Goal: Task Accomplishment & Management: Use online tool/utility

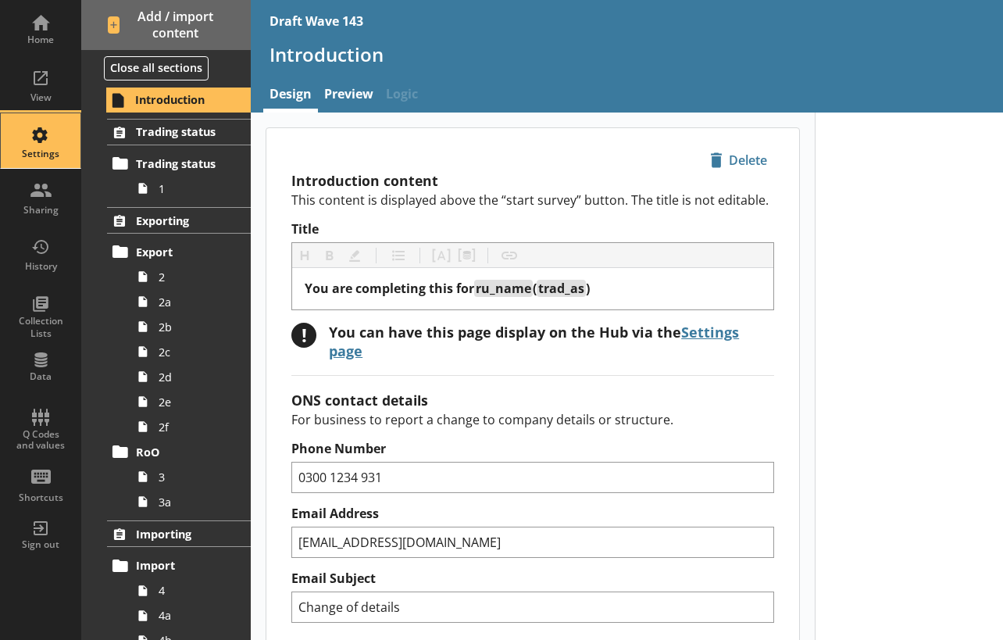
click at [37, 149] on div "Settings" at bounding box center [40, 154] width 55 height 12
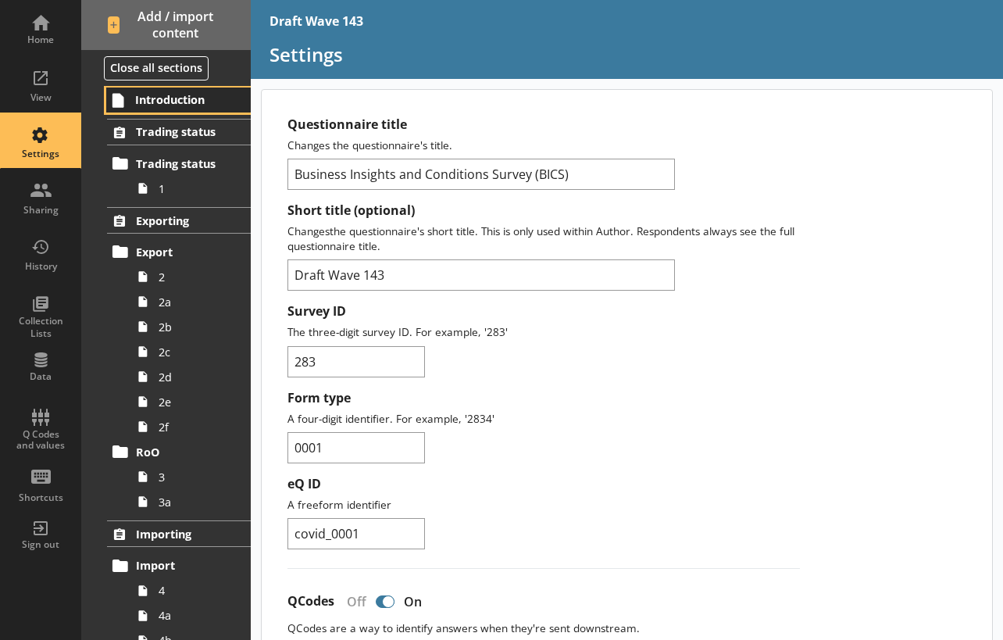
click at [159, 101] on span "Introduction" at bounding box center [184, 99] width 99 height 15
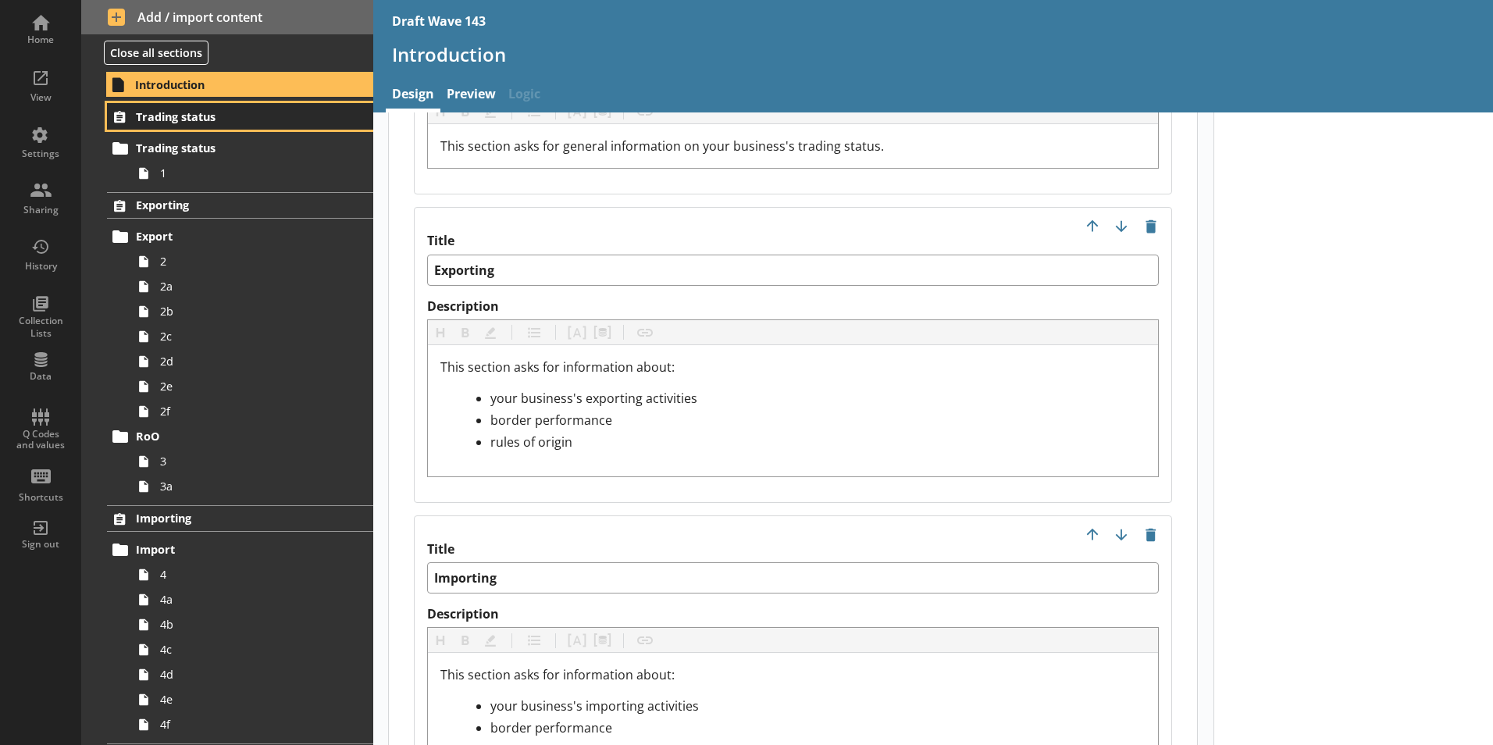
click at [161, 118] on span "Trading status" at bounding box center [231, 116] width 191 height 15
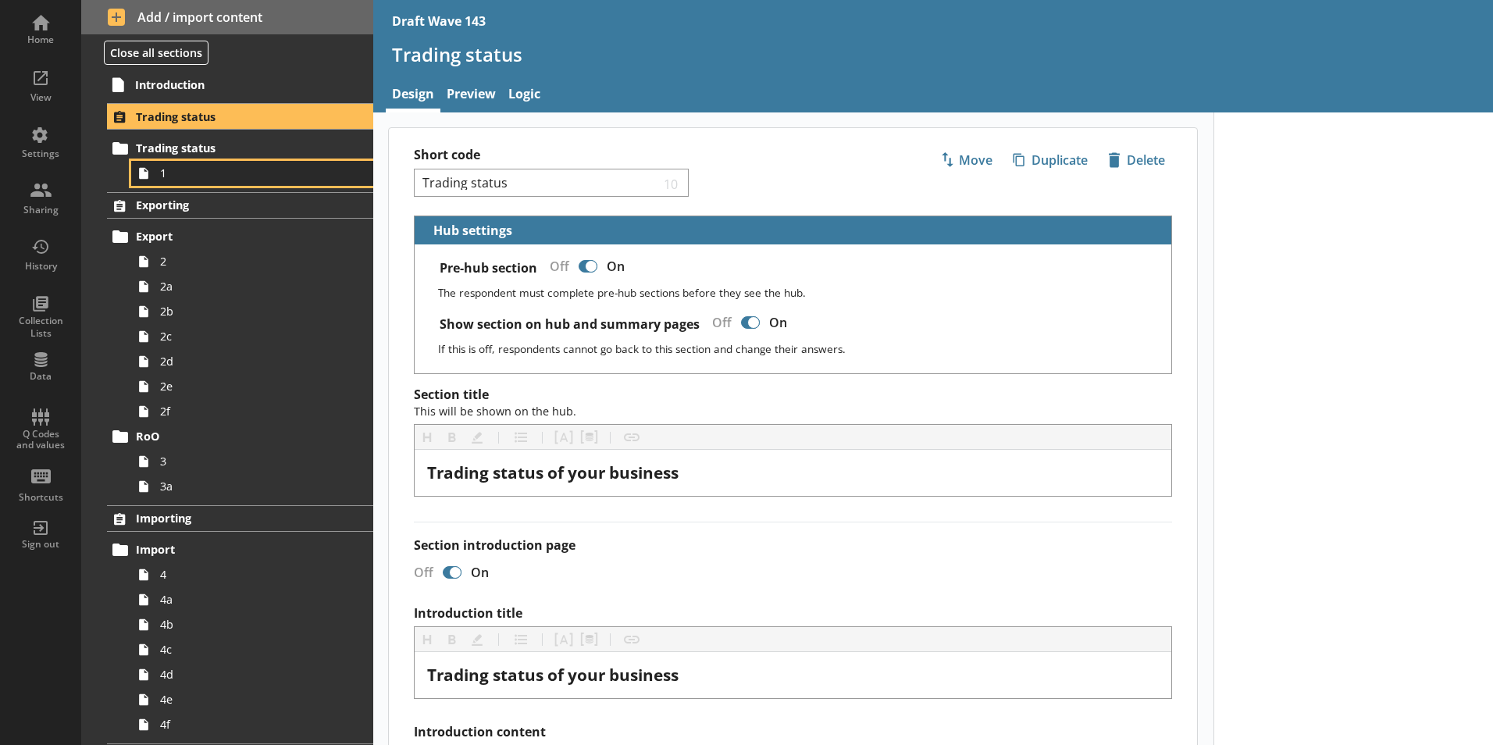
click at [168, 177] on span "1" at bounding box center [246, 173] width 173 height 15
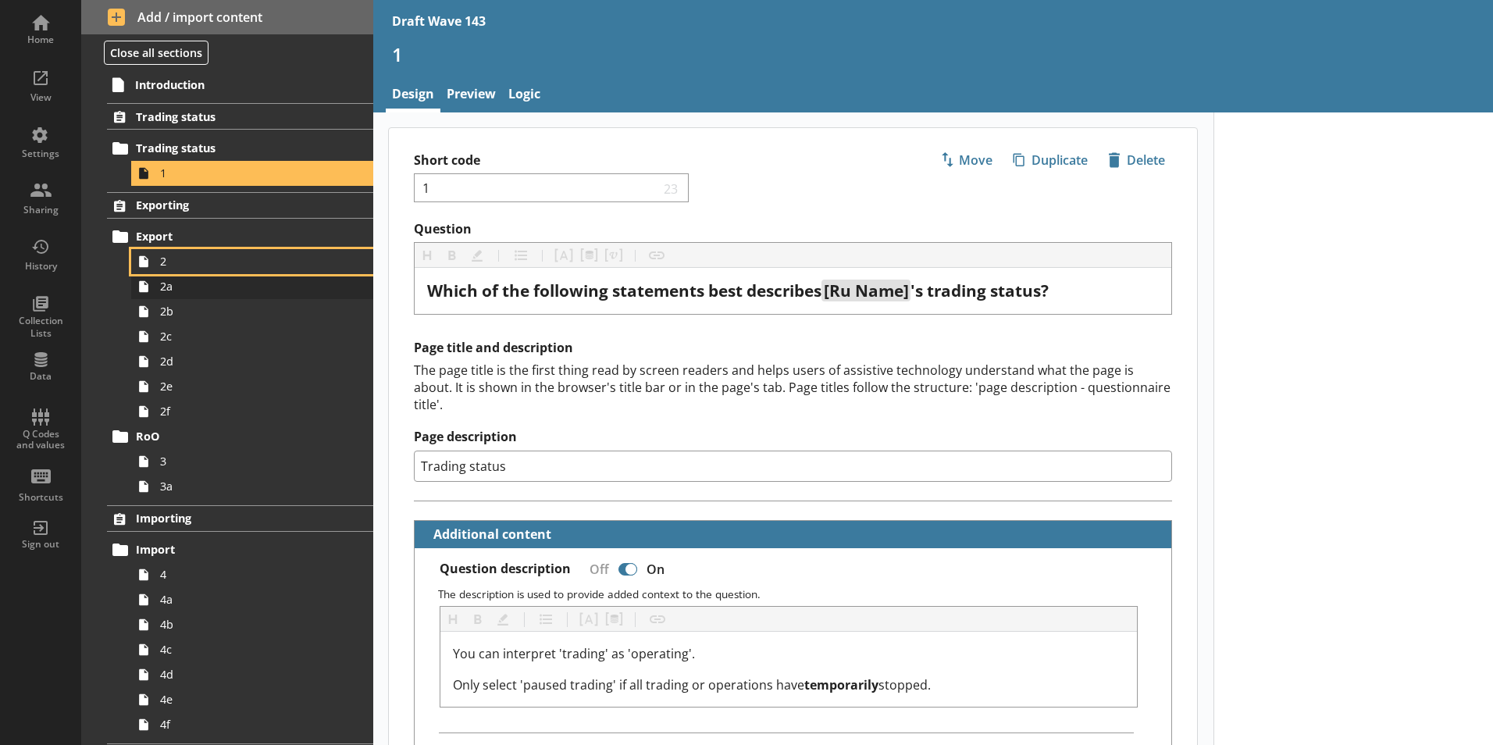
click at [169, 273] on ol "2 2a 2b 2c 2d 2e 2f" at bounding box center [252, 336] width 242 height 175
click at [167, 294] on span "2a" at bounding box center [246, 286] width 173 height 15
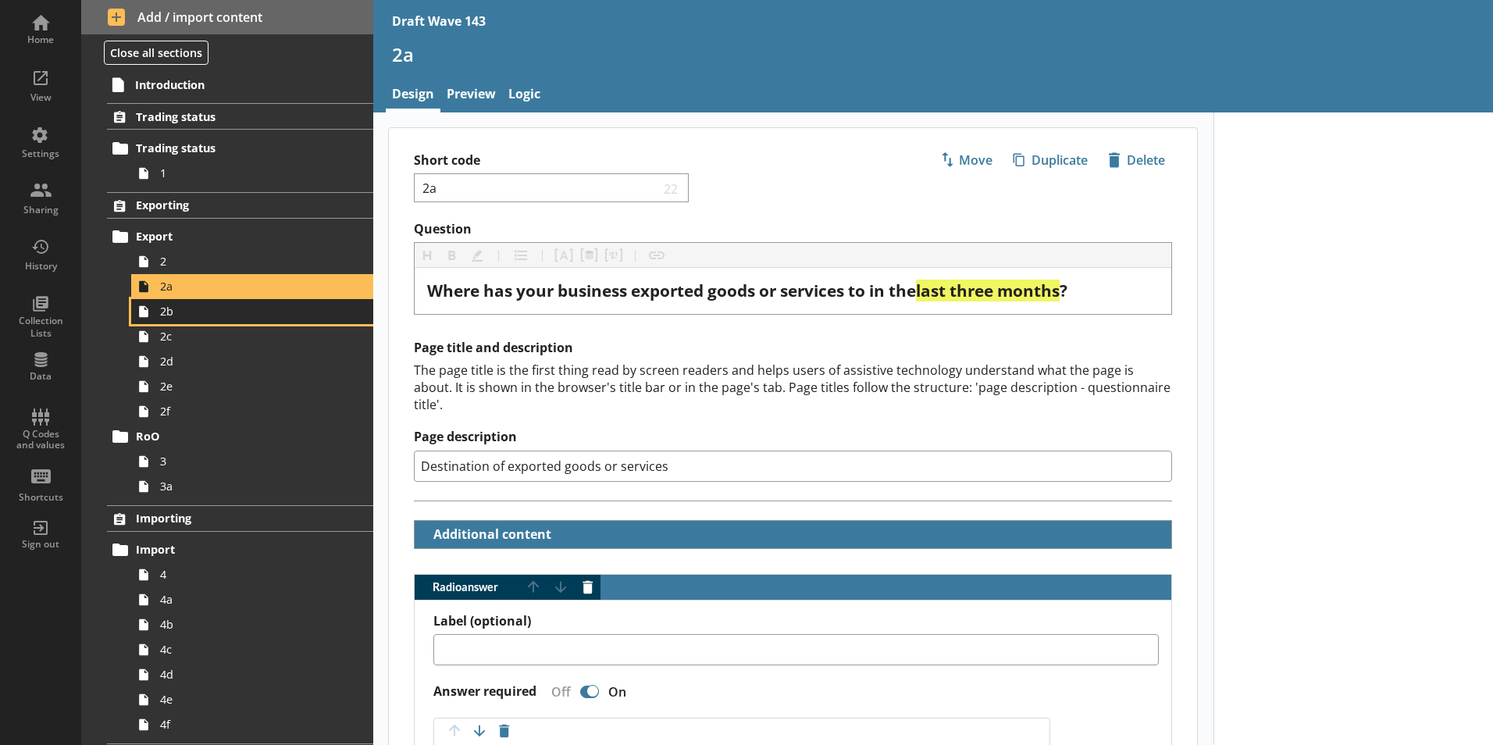
click at [170, 316] on span "2b" at bounding box center [246, 311] width 173 height 15
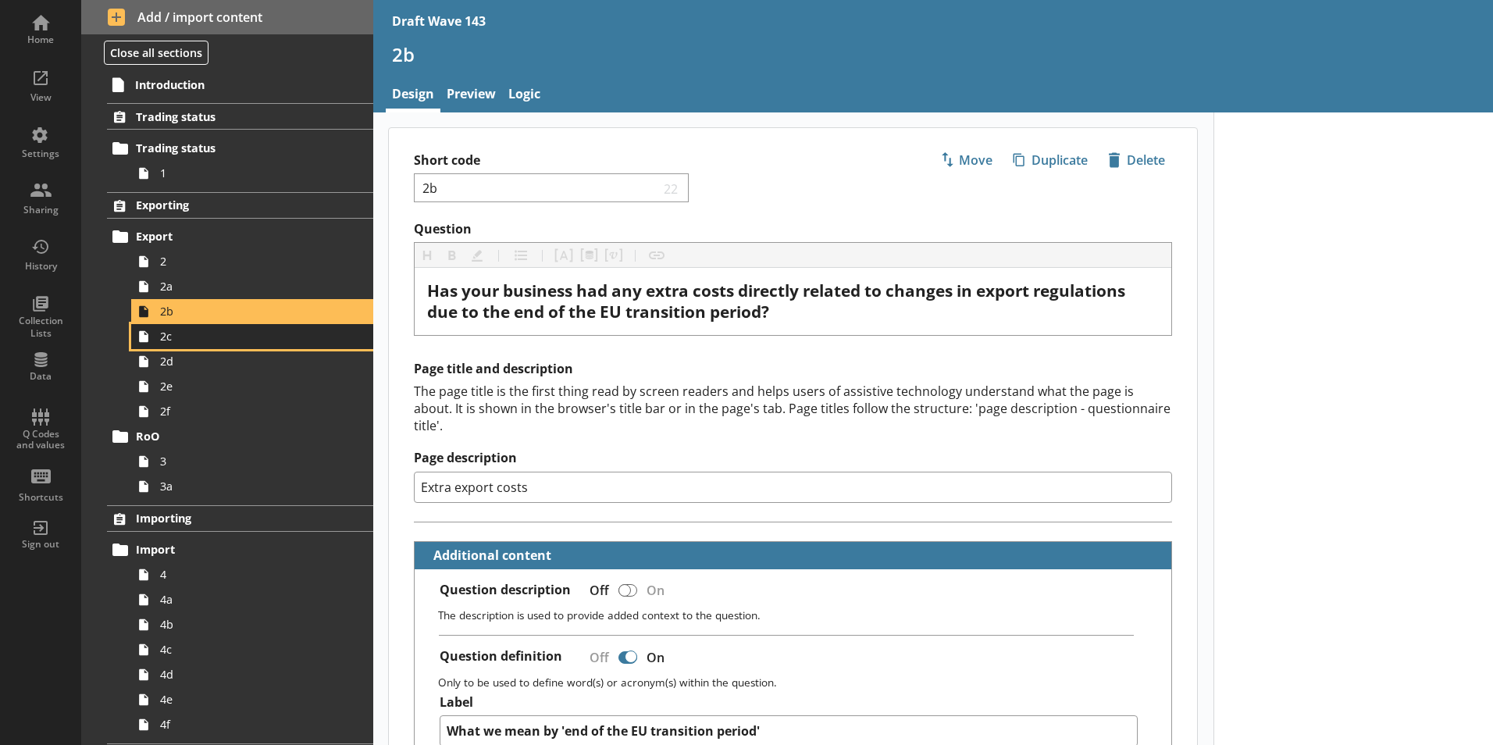
click at [169, 347] on link "2c" at bounding box center [252, 336] width 242 height 25
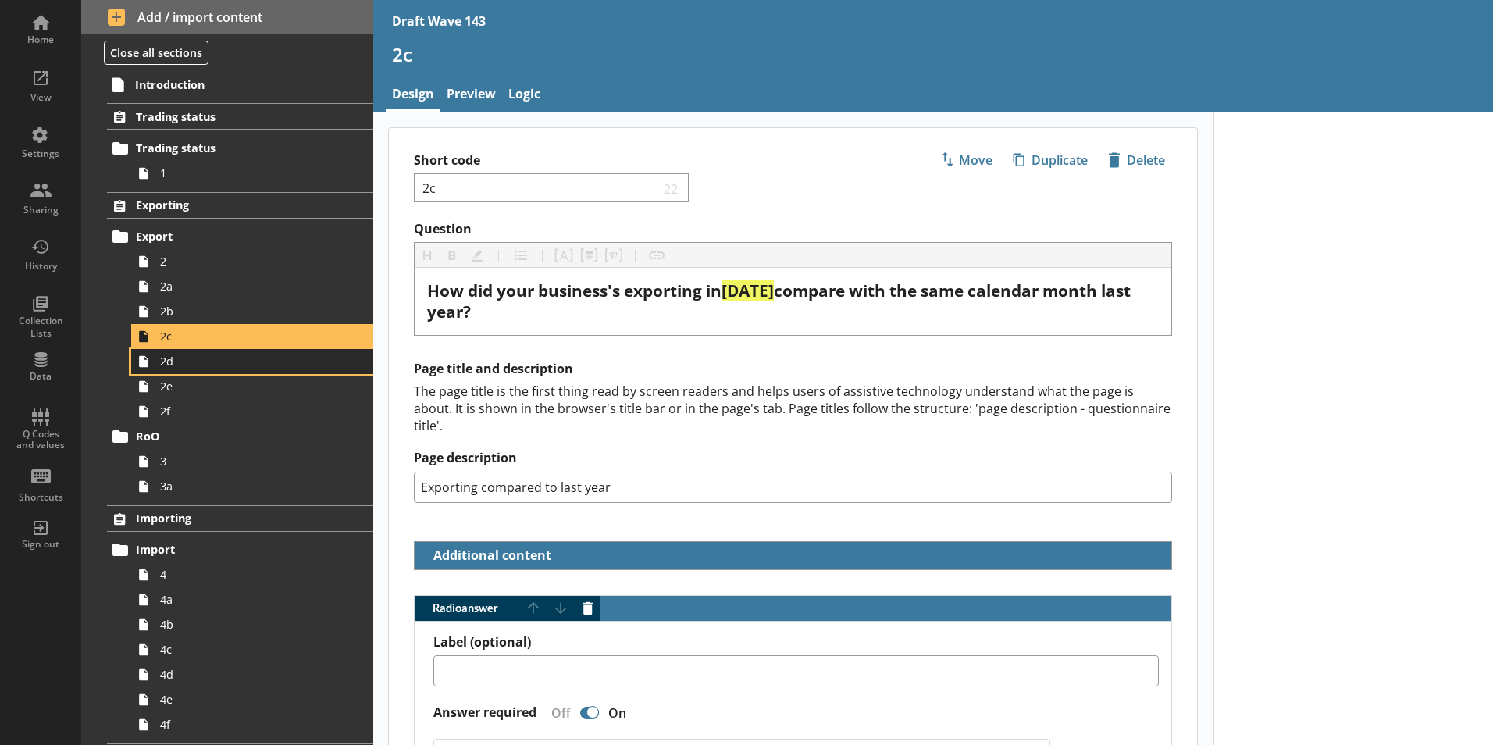
click at [169, 366] on span "2d" at bounding box center [246, 361] width 173 height 15
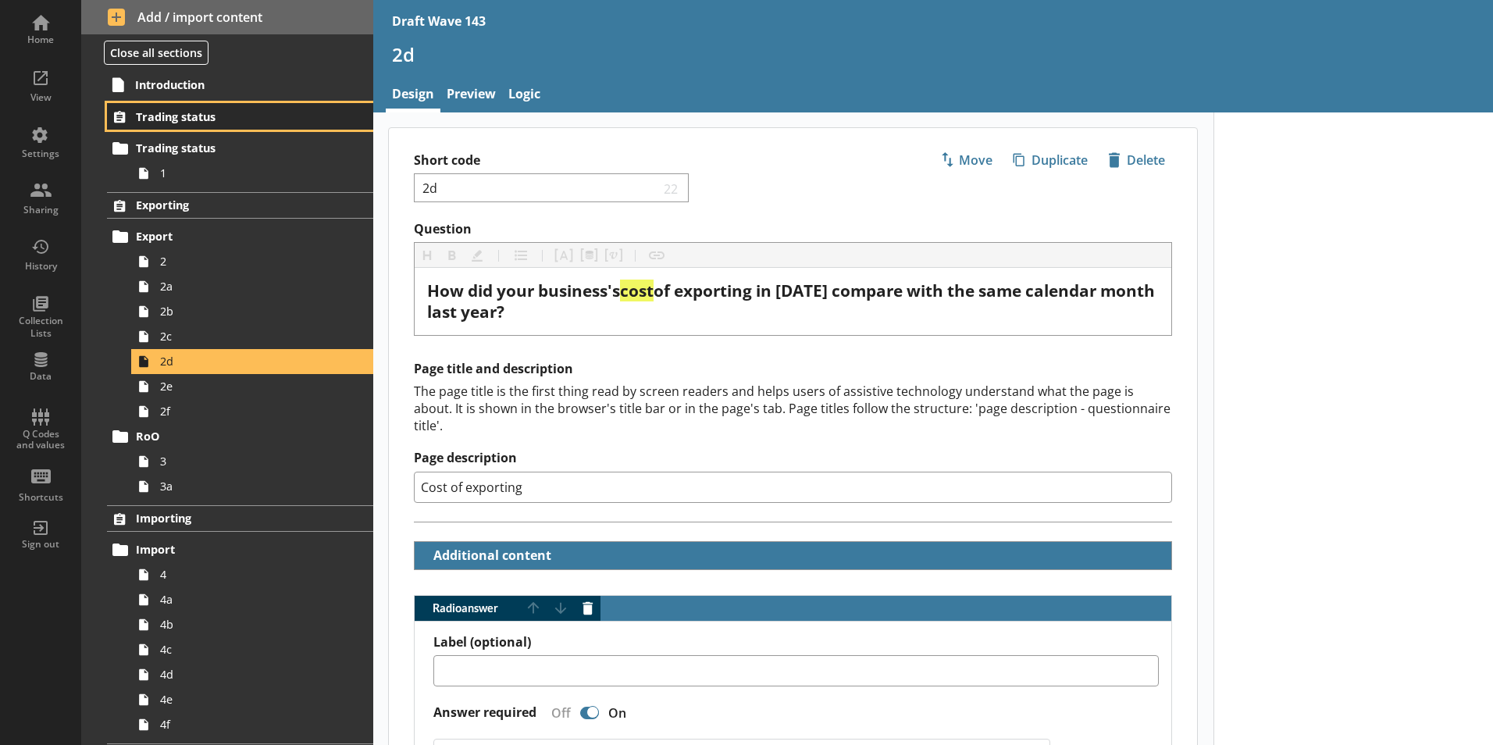
click at [179, 108] on link "Trading status" at bounding box center [240, 116] width 266 height 27
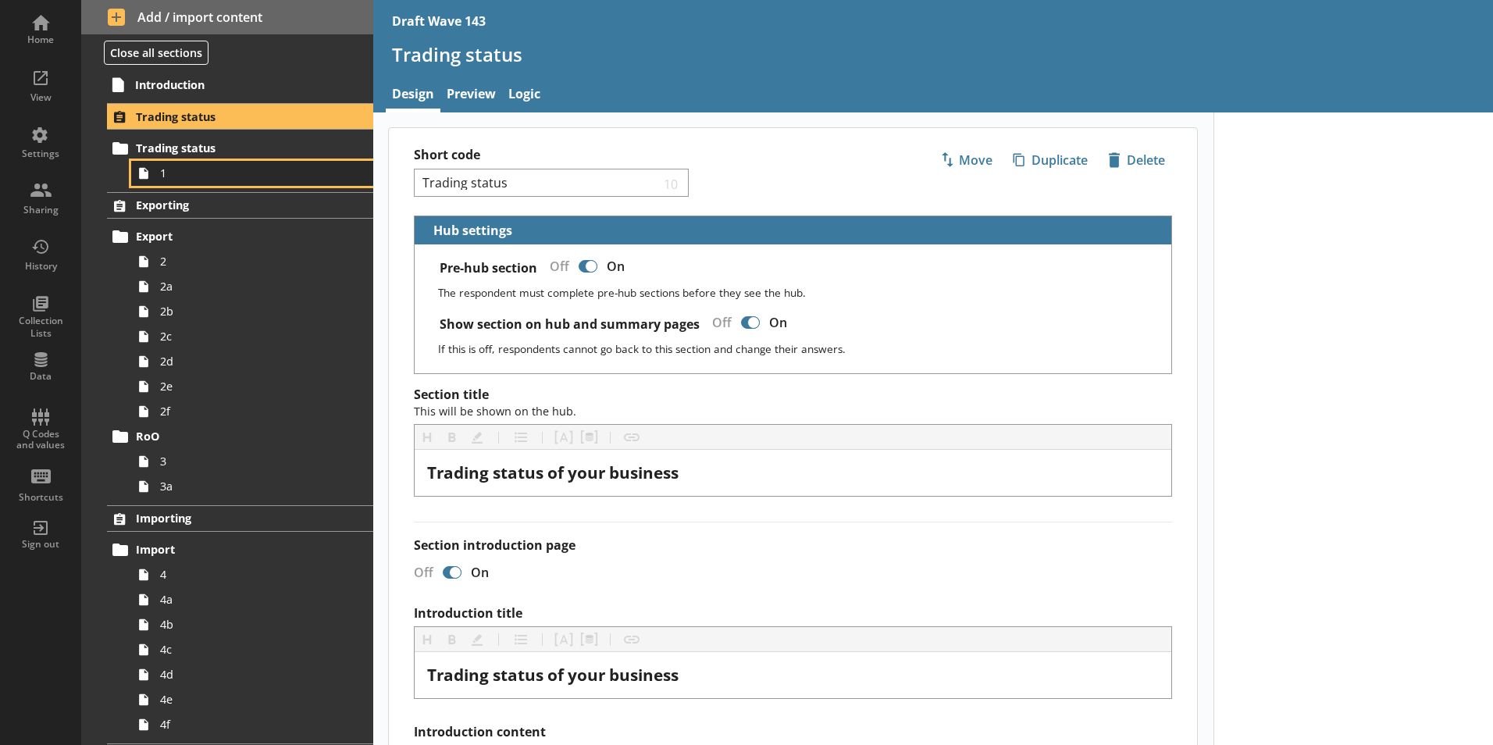
click at [197, 177] on span "1" at bounding box center [246, 173] width 173 height 15
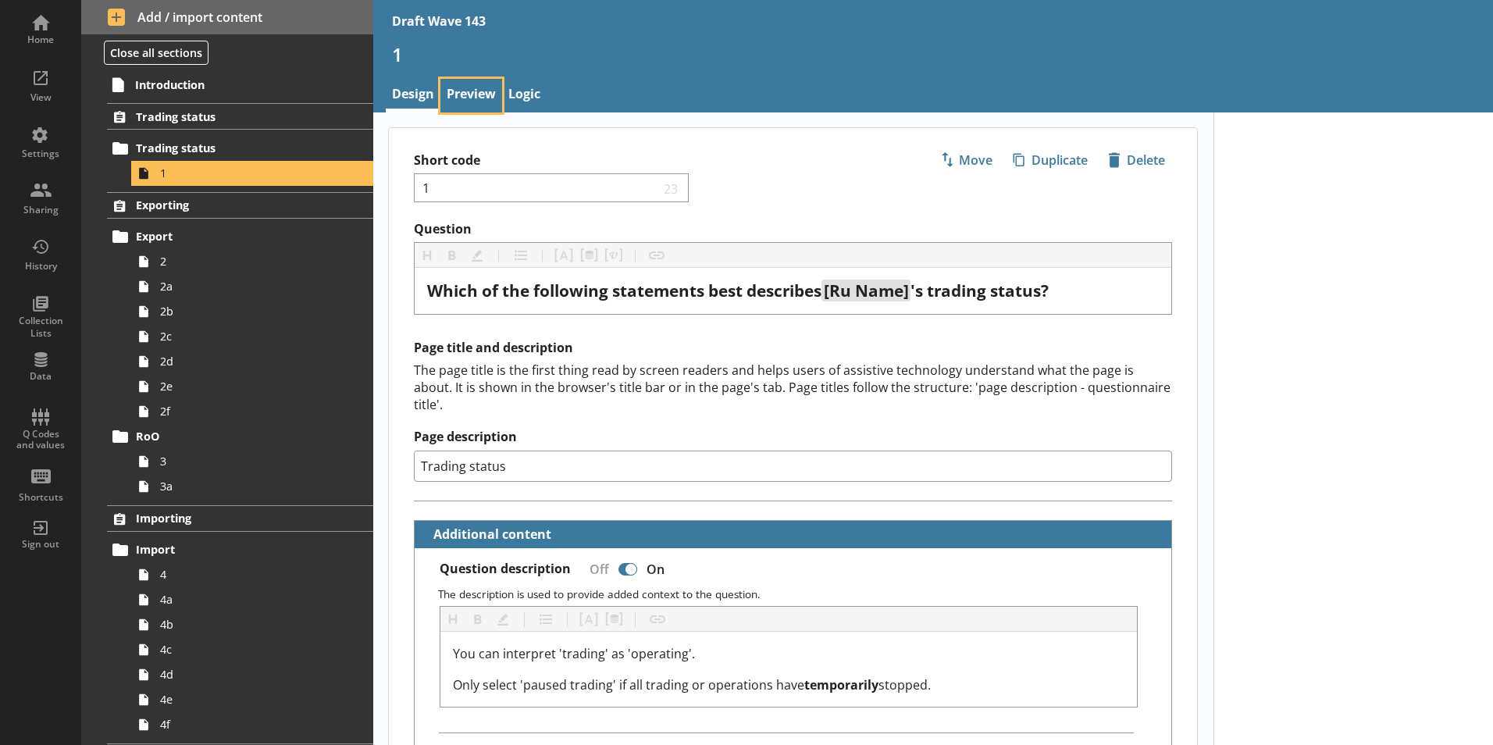
type textarea "x"
click at [466, 94] on link "Preview" at bounding box center [472, 96] width 62 height 34
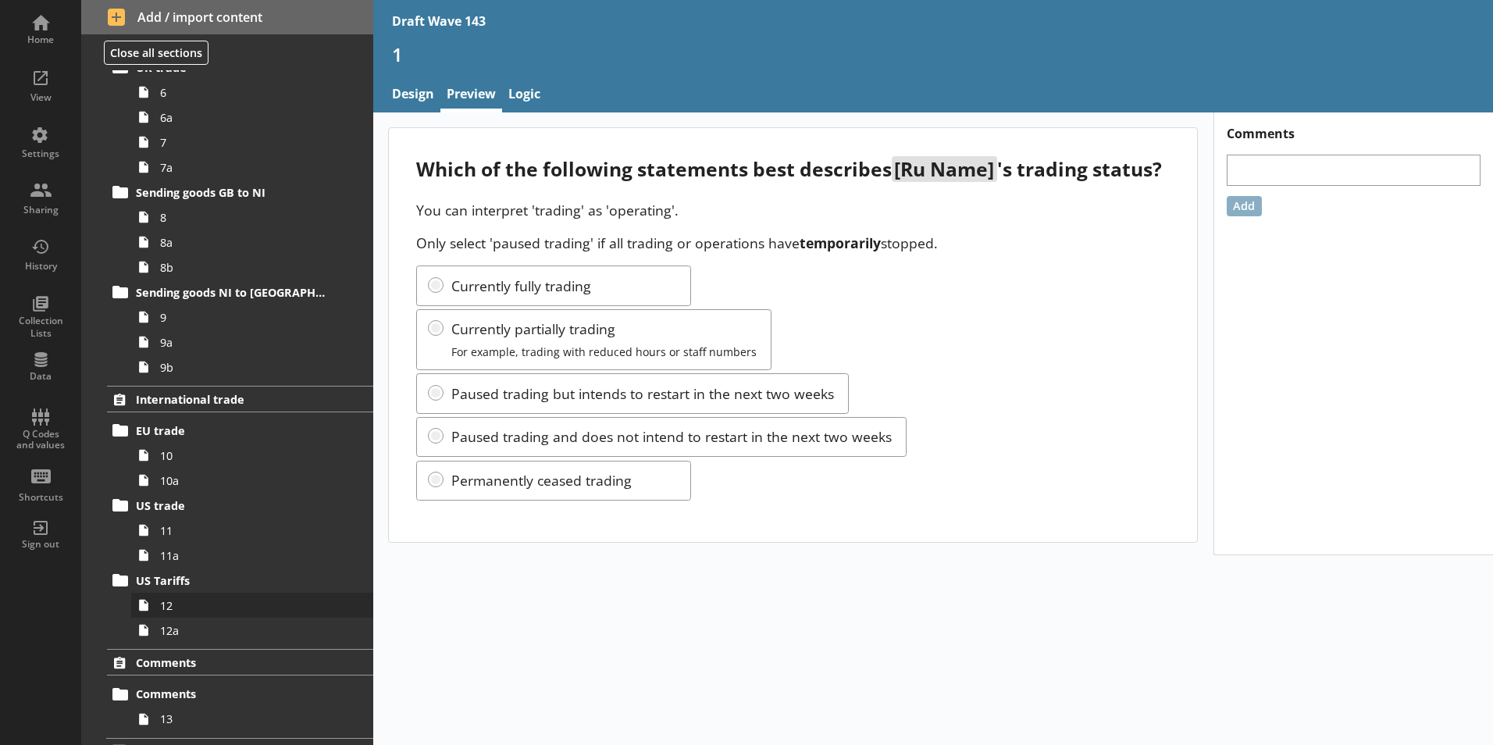
scroll to position [884, 0]
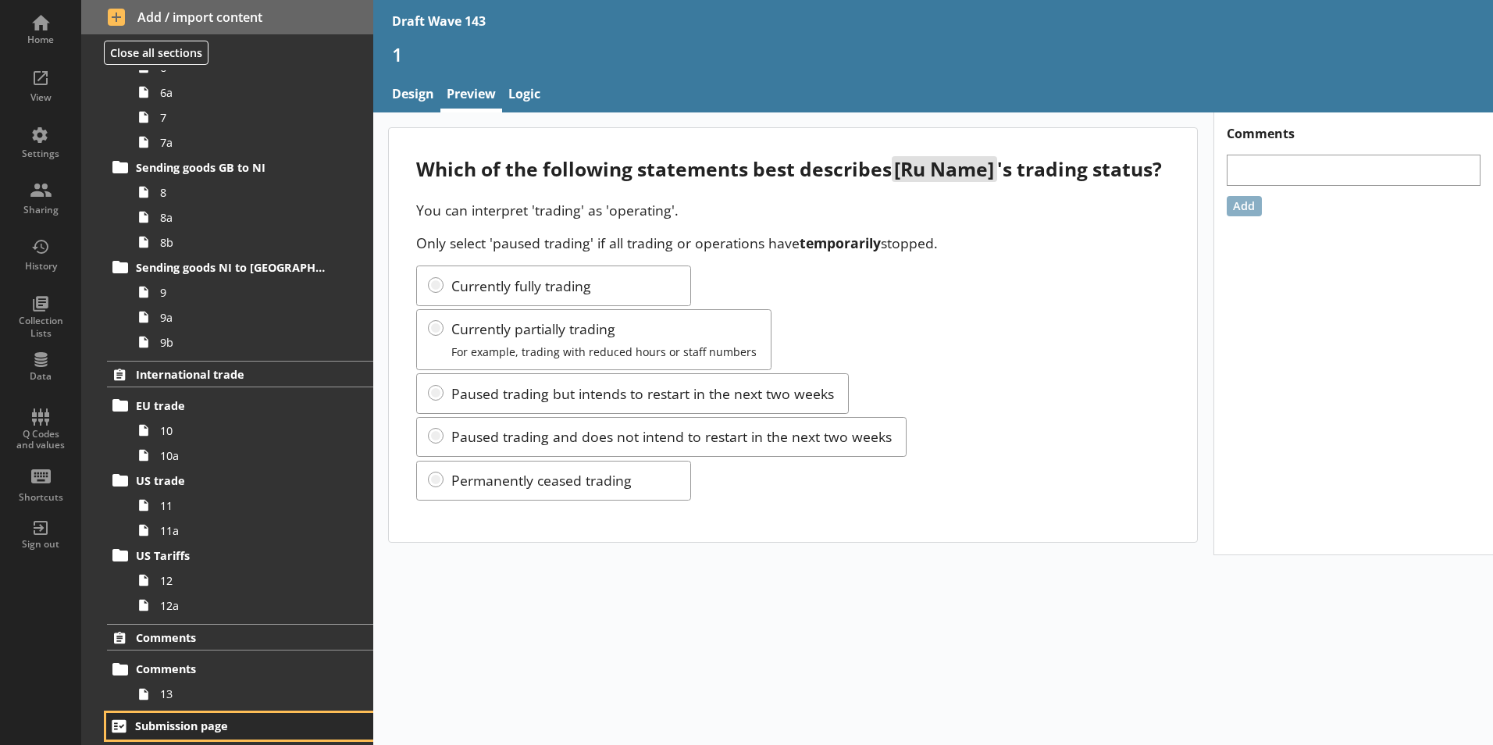
click at [203, 651] on span "Submission page" at bounding box center [231, 726] width 192 height 15
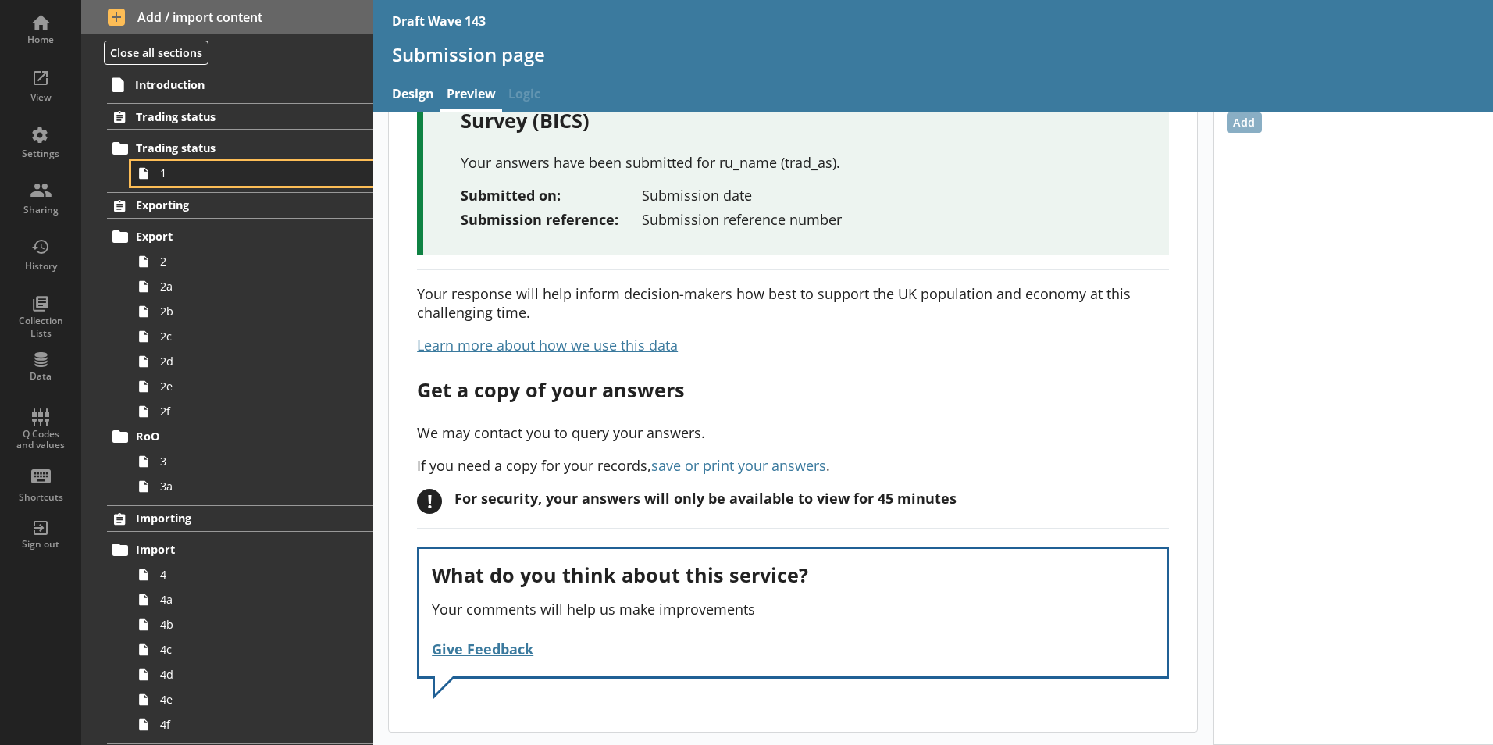
click at [160, 177] on span "1" at bounding box center [246, 173] width 173 height 15
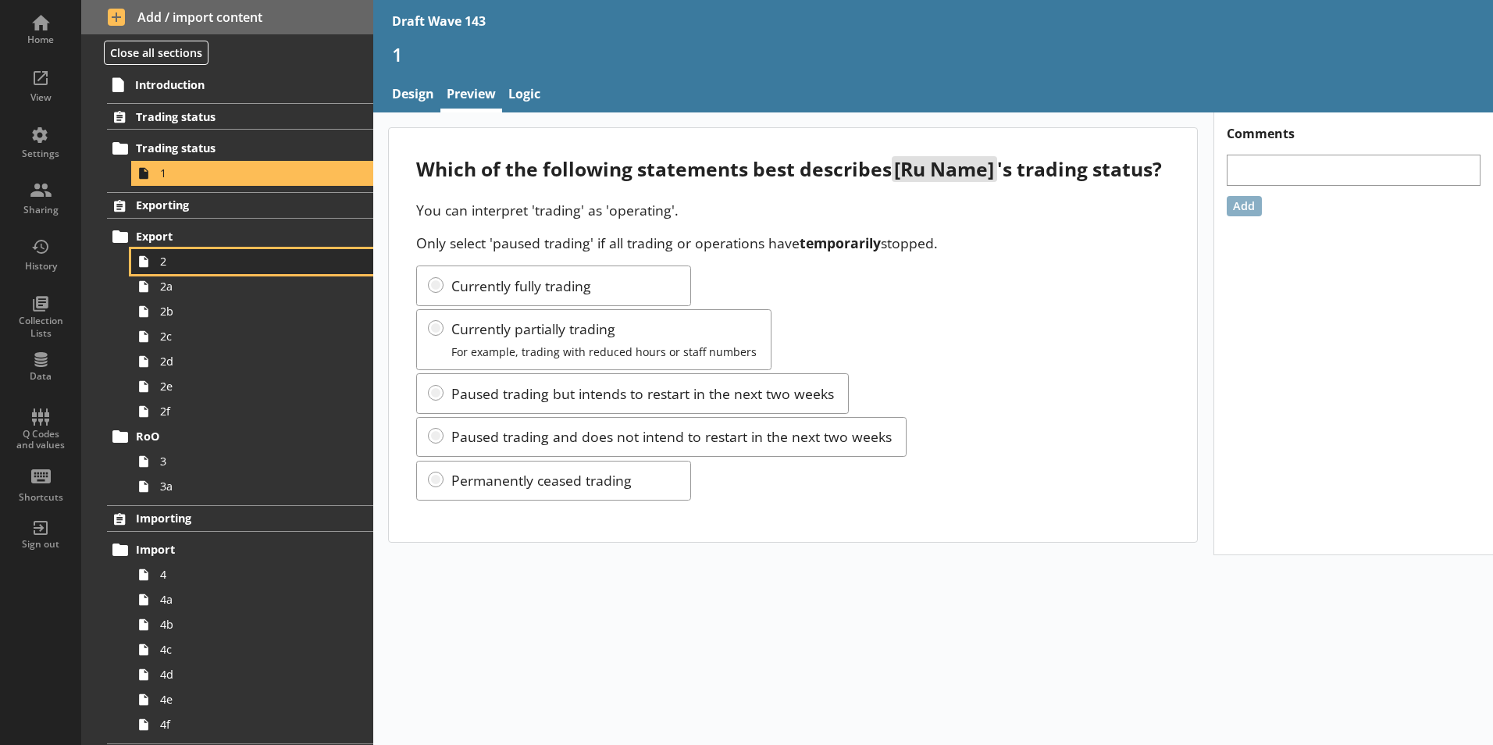
click at [162, 253] on link "2" at bounding box center [252, 261] width 242 height 25
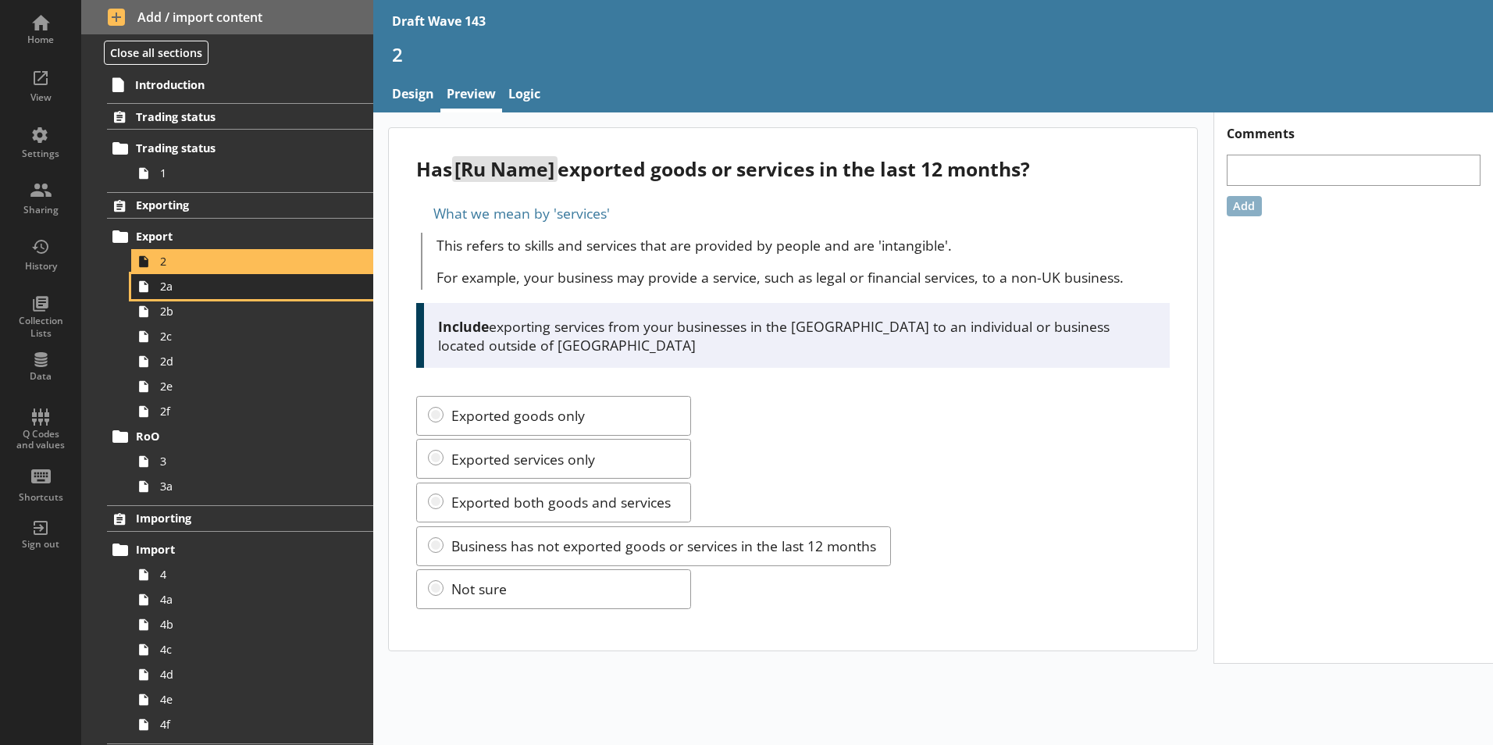
click at [169, 294] on span "2a" at bounding box center [246, 286] width 173 height 15
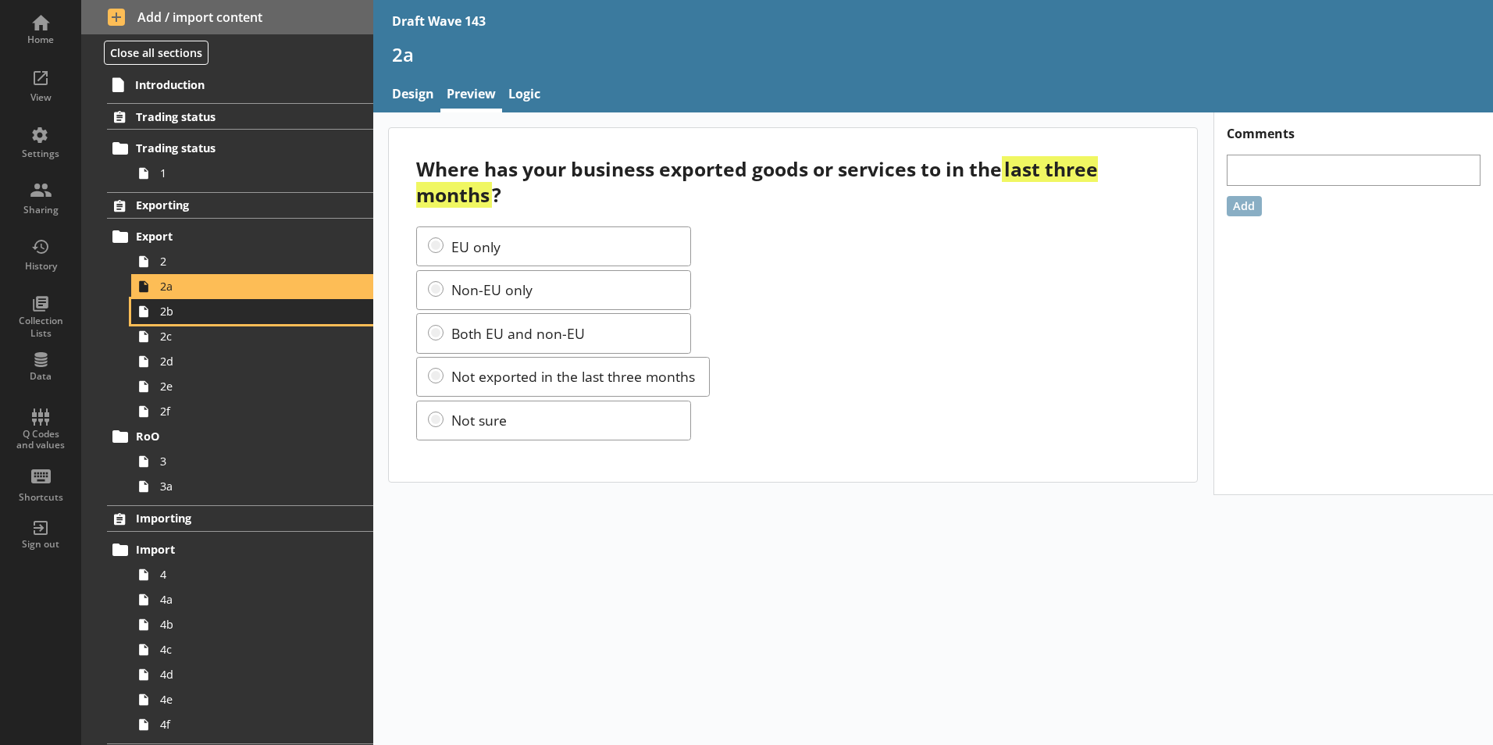
click at [181, 317] on span "2b" at bounding box center [246, 311] width 173 height 15
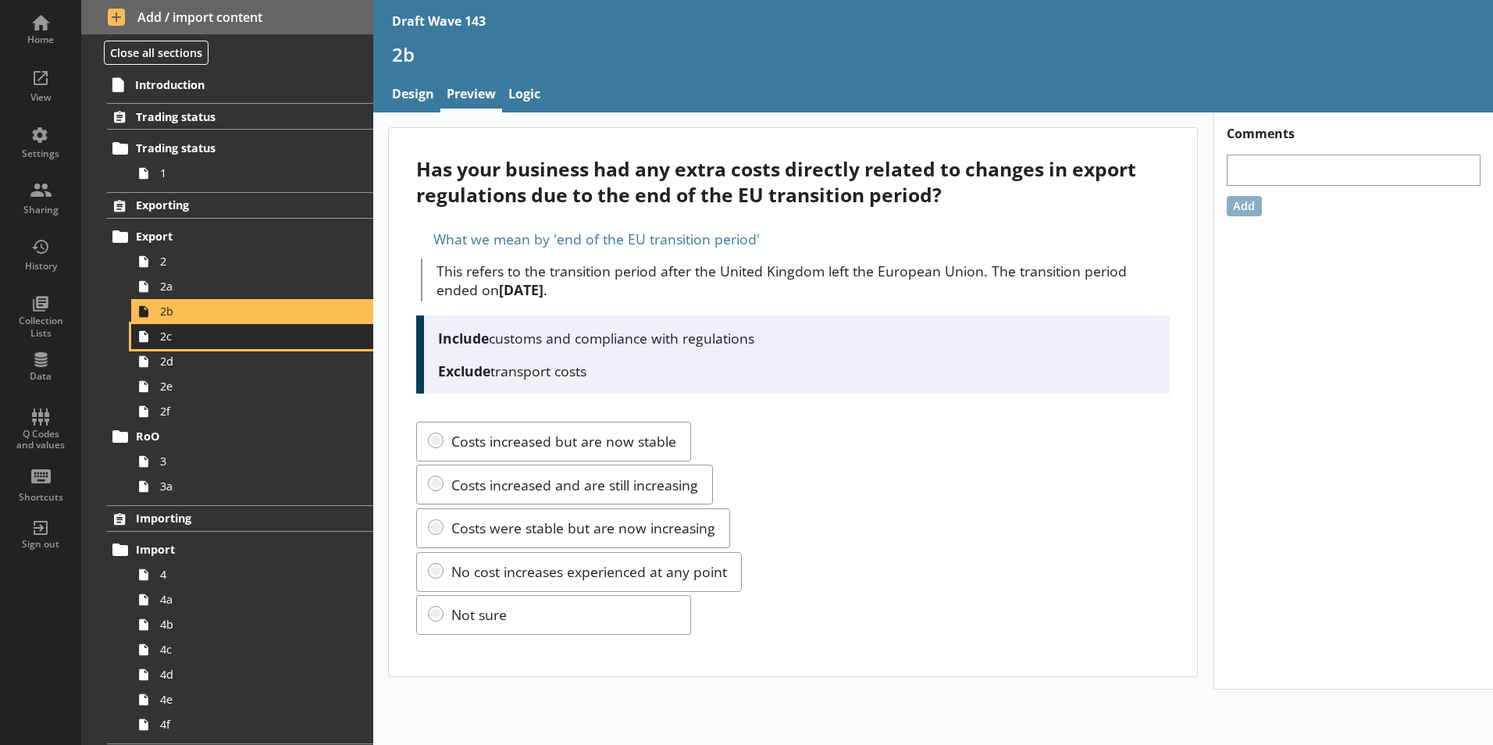
click at [171, 343] on span "2c" at bounding box center [246, 336] width 173 height 15
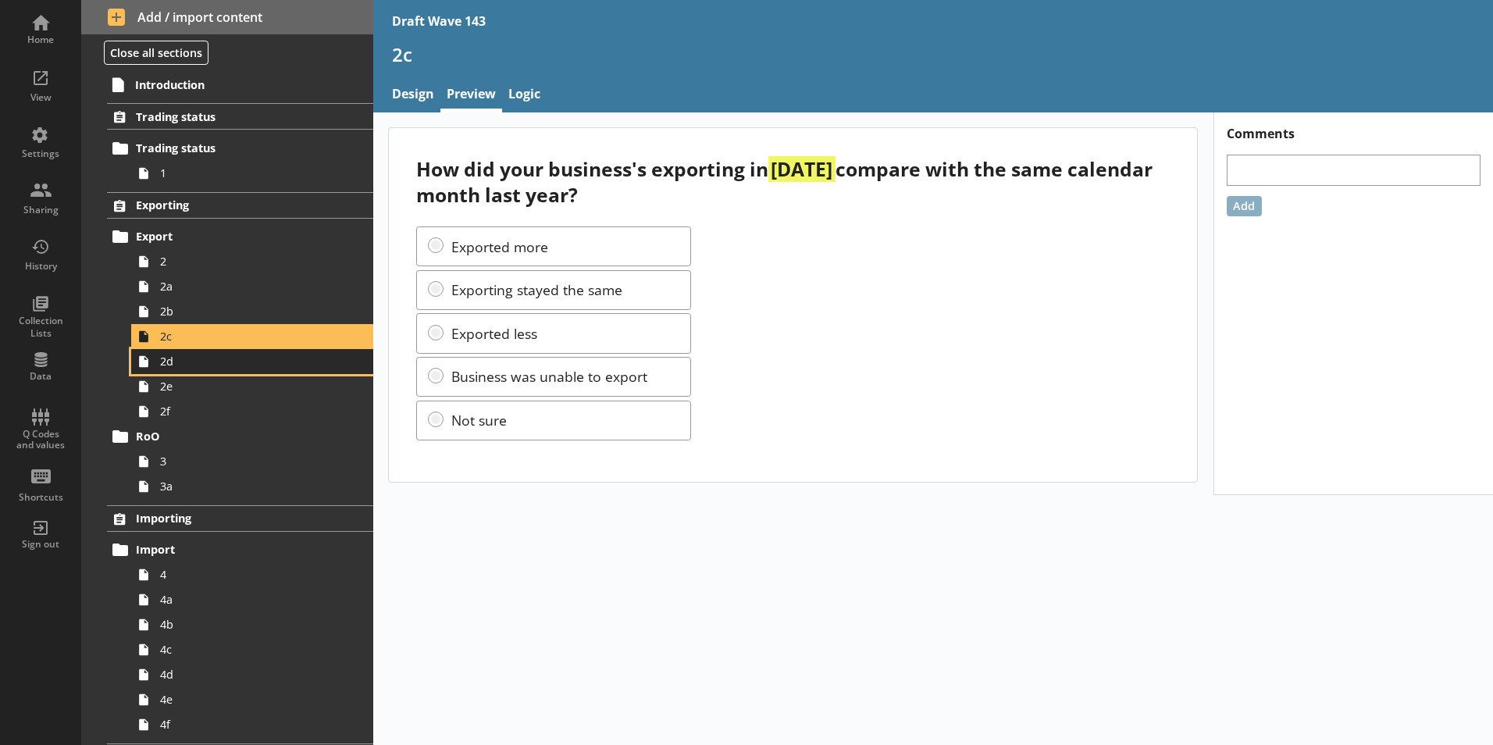
click at [171, 370] on link "2d" at bounding box center [252, 361] width 242 height 25
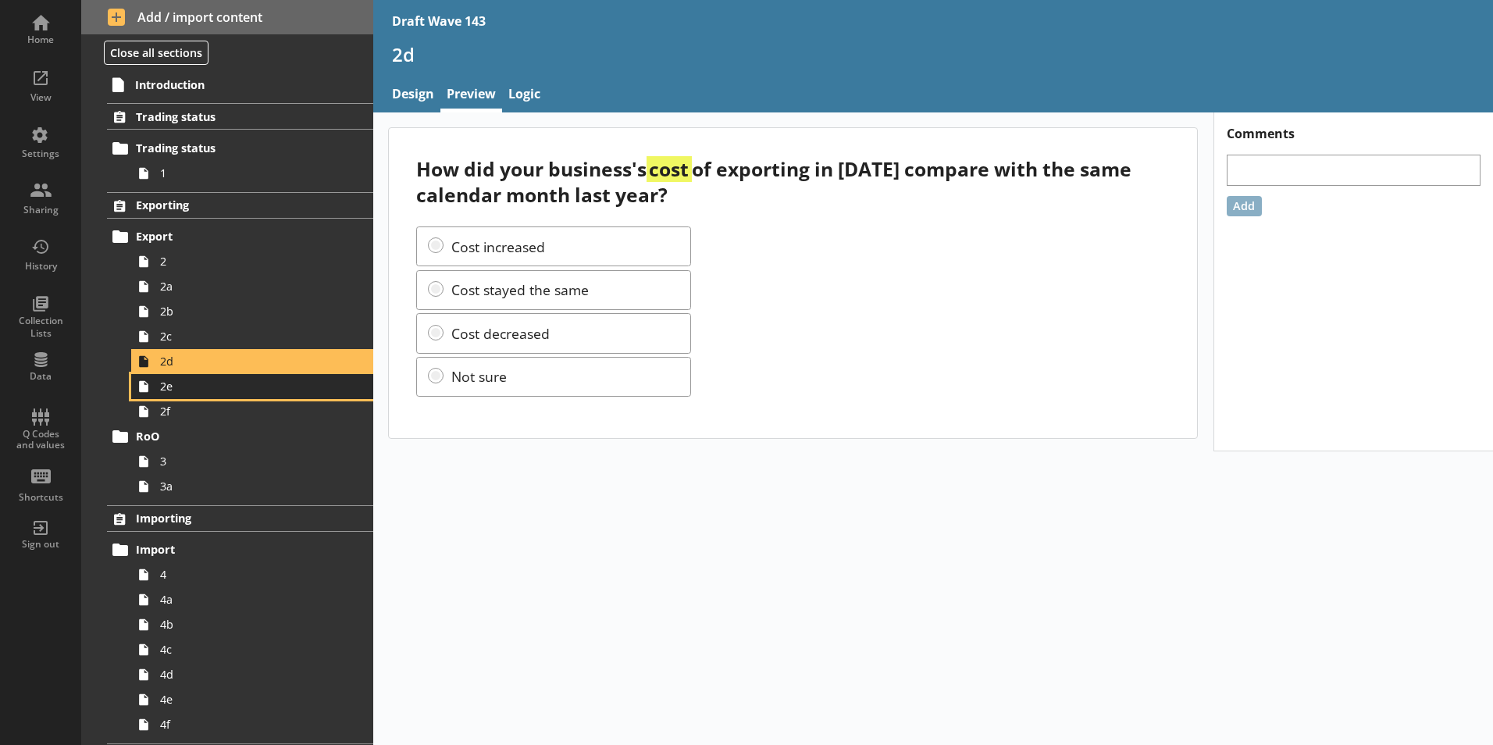
click at [169, 392] on span "2e" at bounding box center [246, 386] width 173 height 15
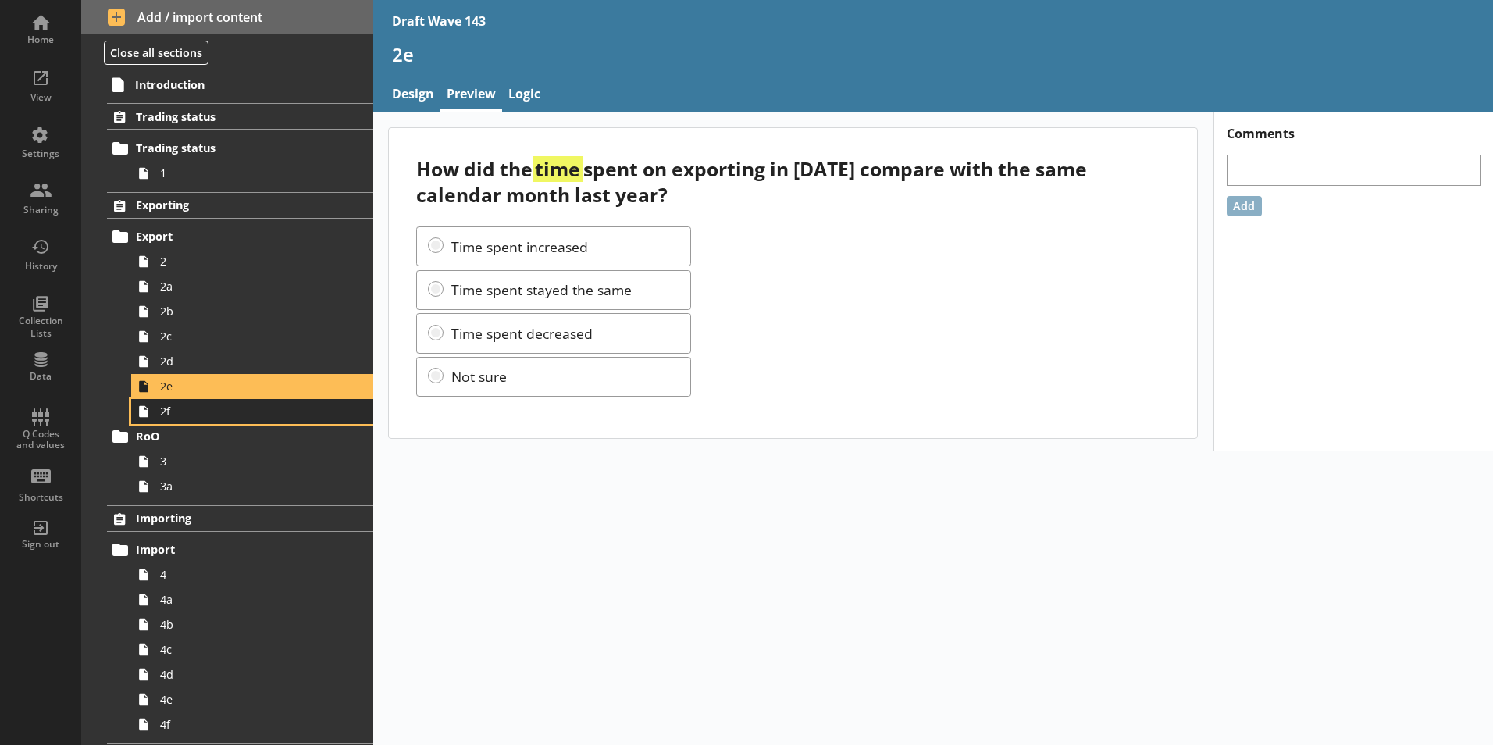
click at [169, 417] on span "2f" at bounding box center [246, 411] width 173 height 15
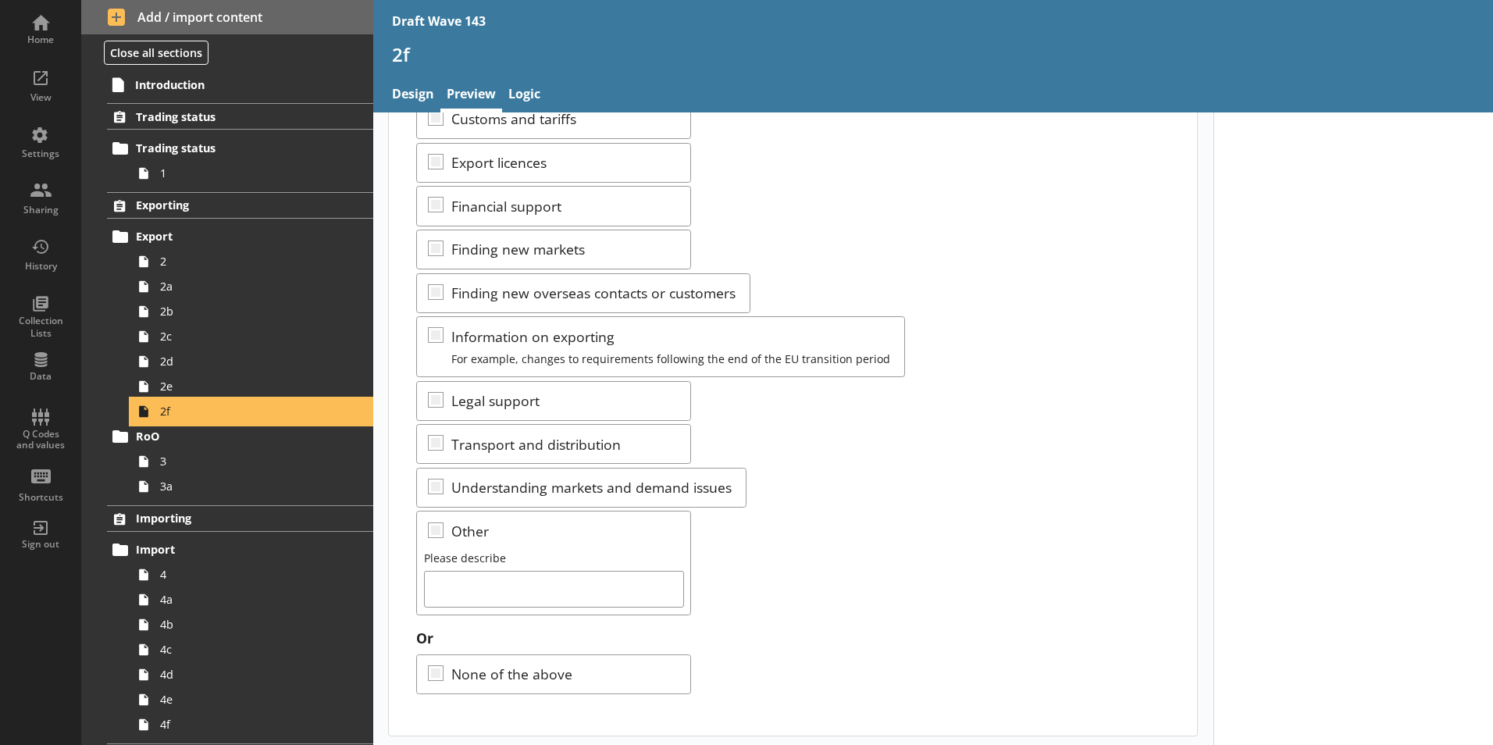
scroll to position [157, 0]
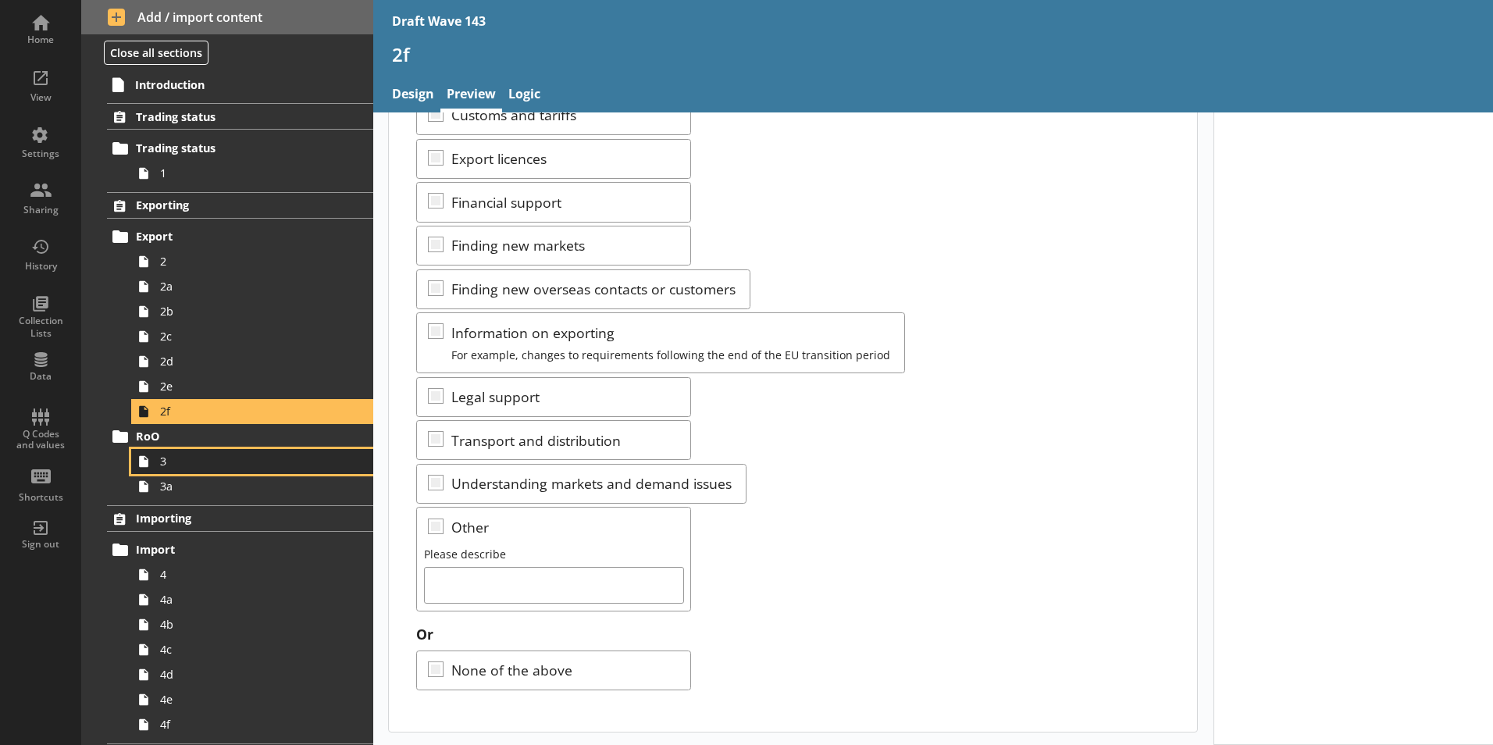
click at [172, 471] on link "3" at bounding box center [252, 461] width 242 height 25
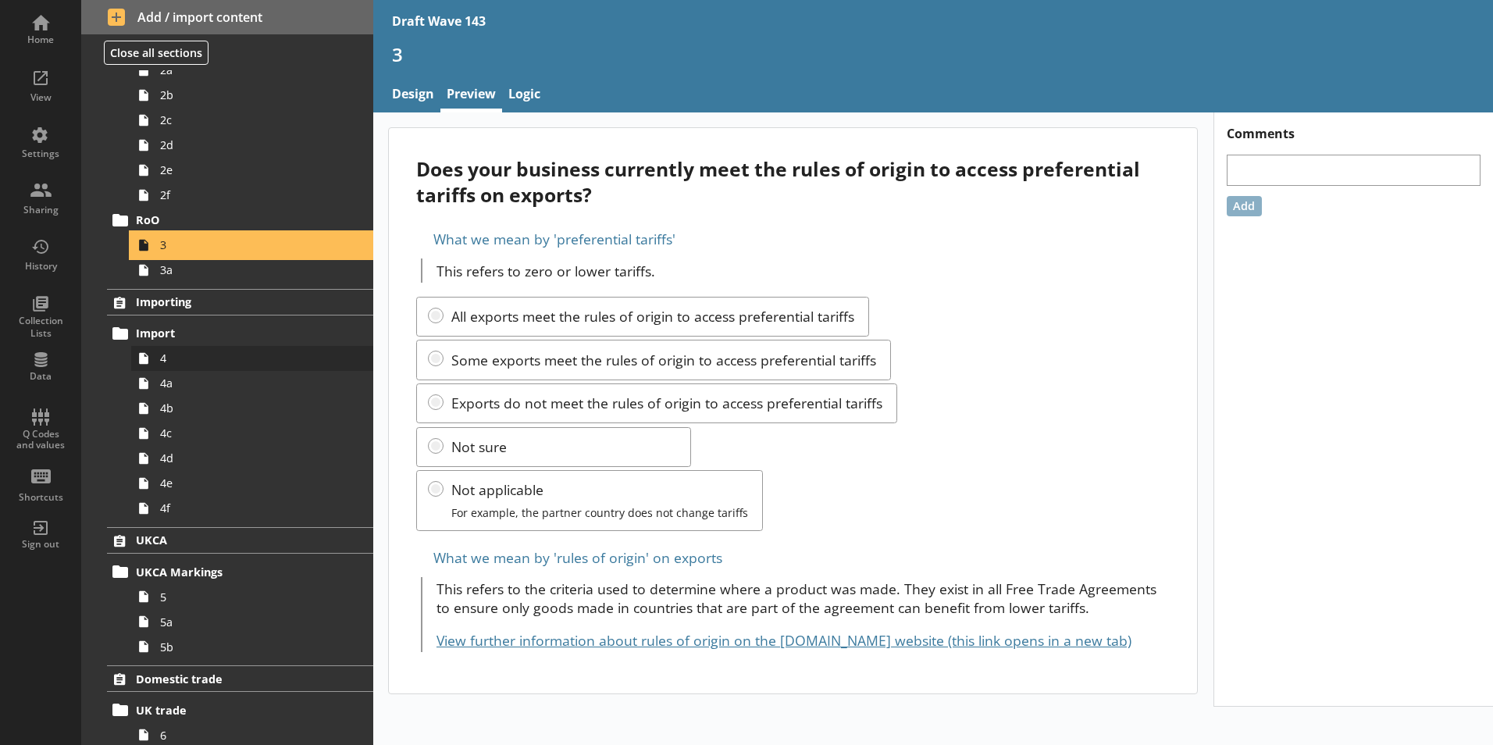
scroll to position [234, 0]
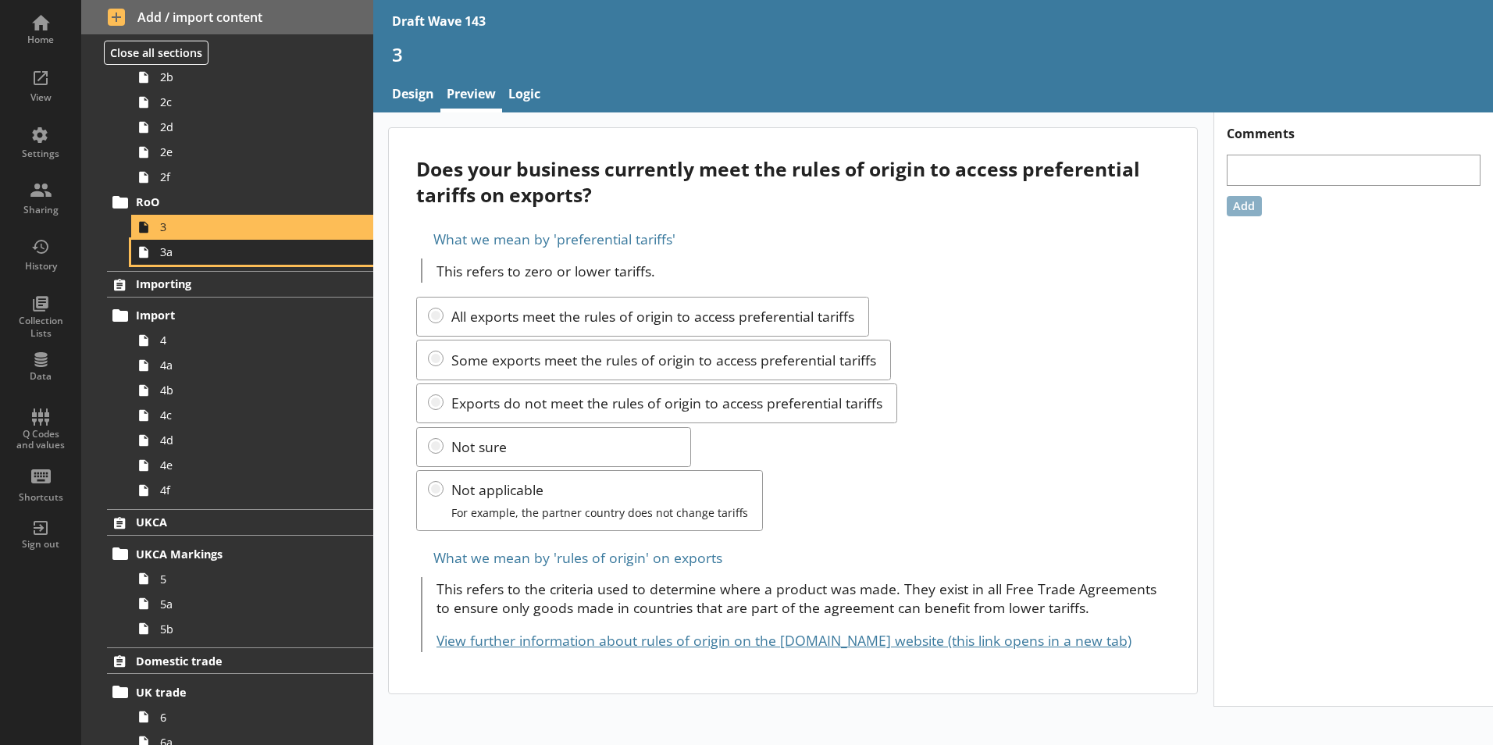
click at [165, 256] on span "3a" at bounding box center [246, 251] width 173 height 15
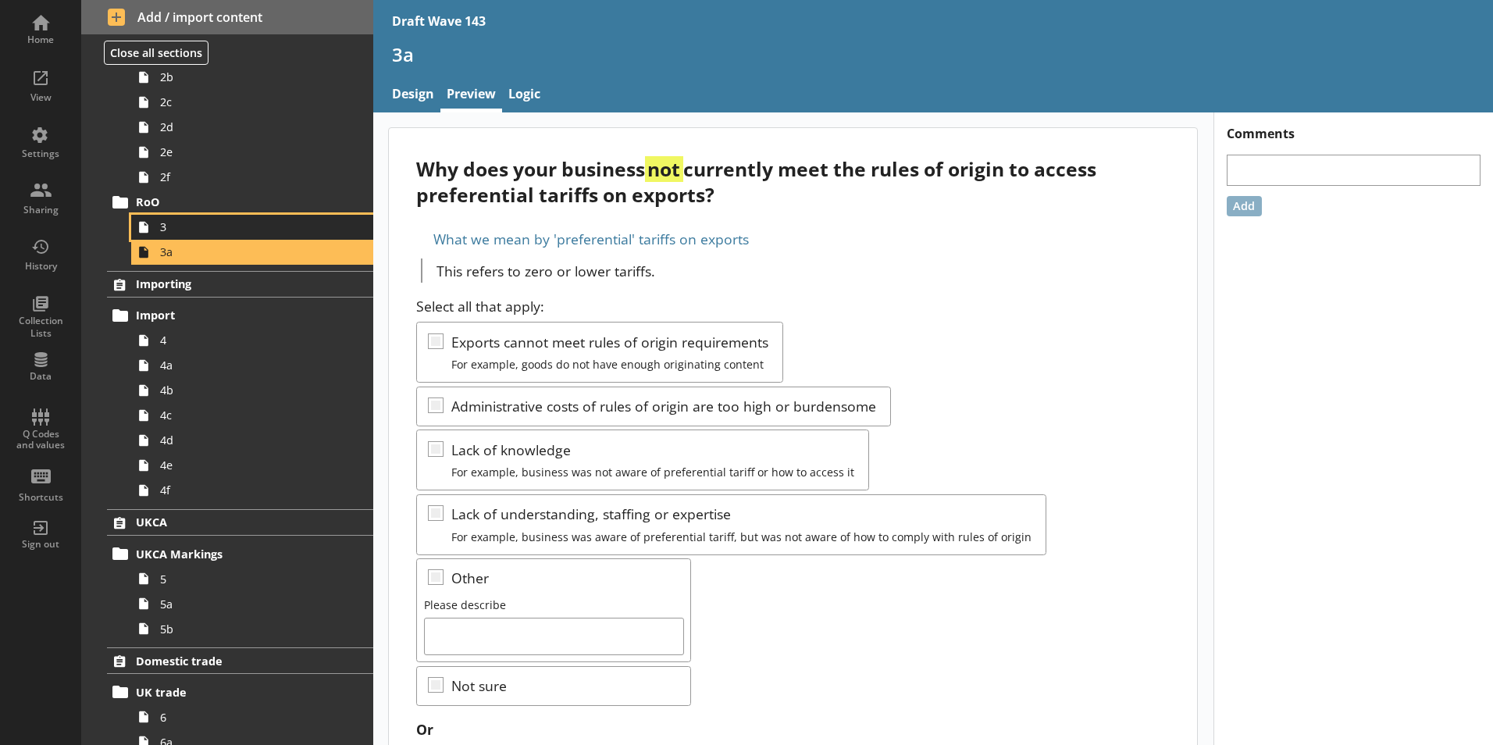
click at [178, 234] on span "3" at bounding box center [246, 226] width 173 height 15
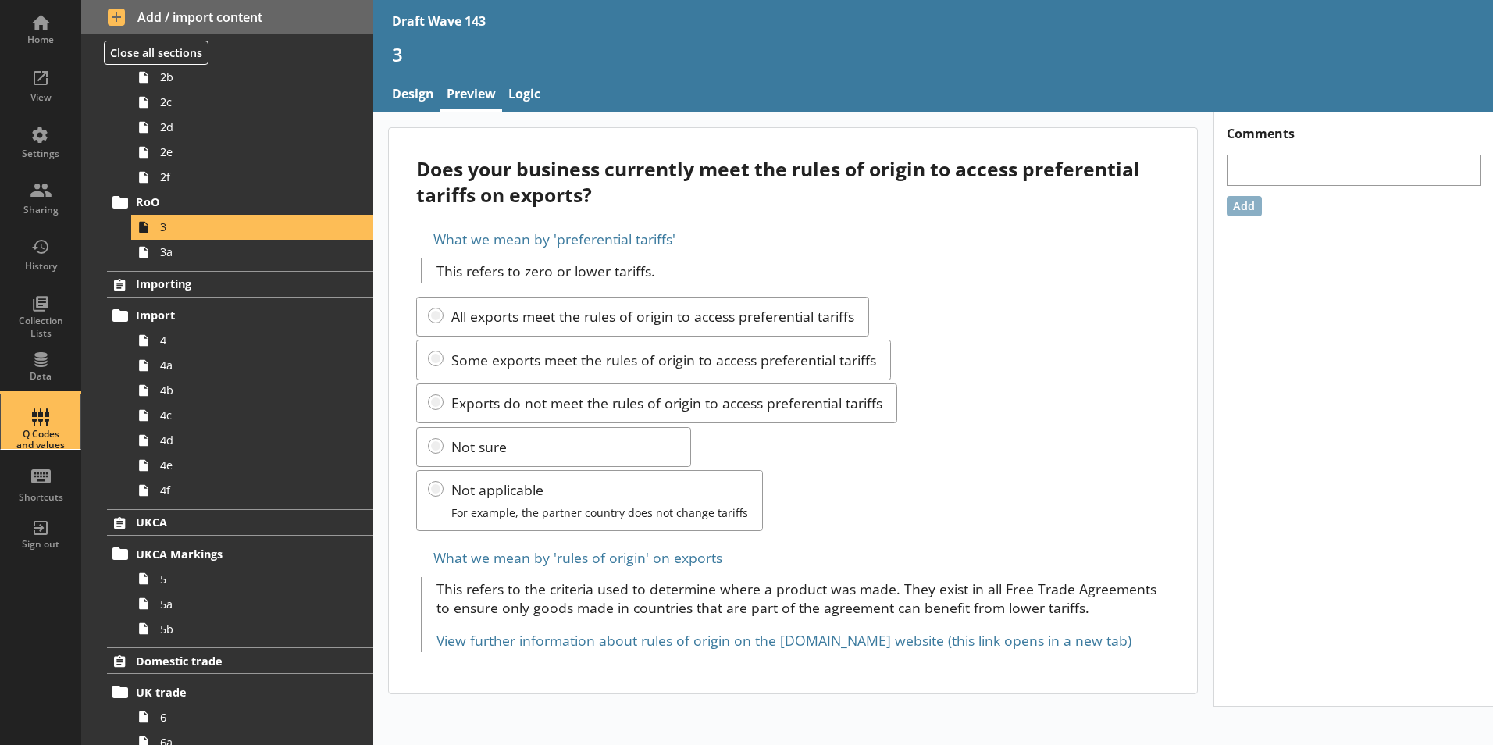
click at [45, 439] on div "Q Codes and values" at bounding box center [40, 440] width 55 height 23
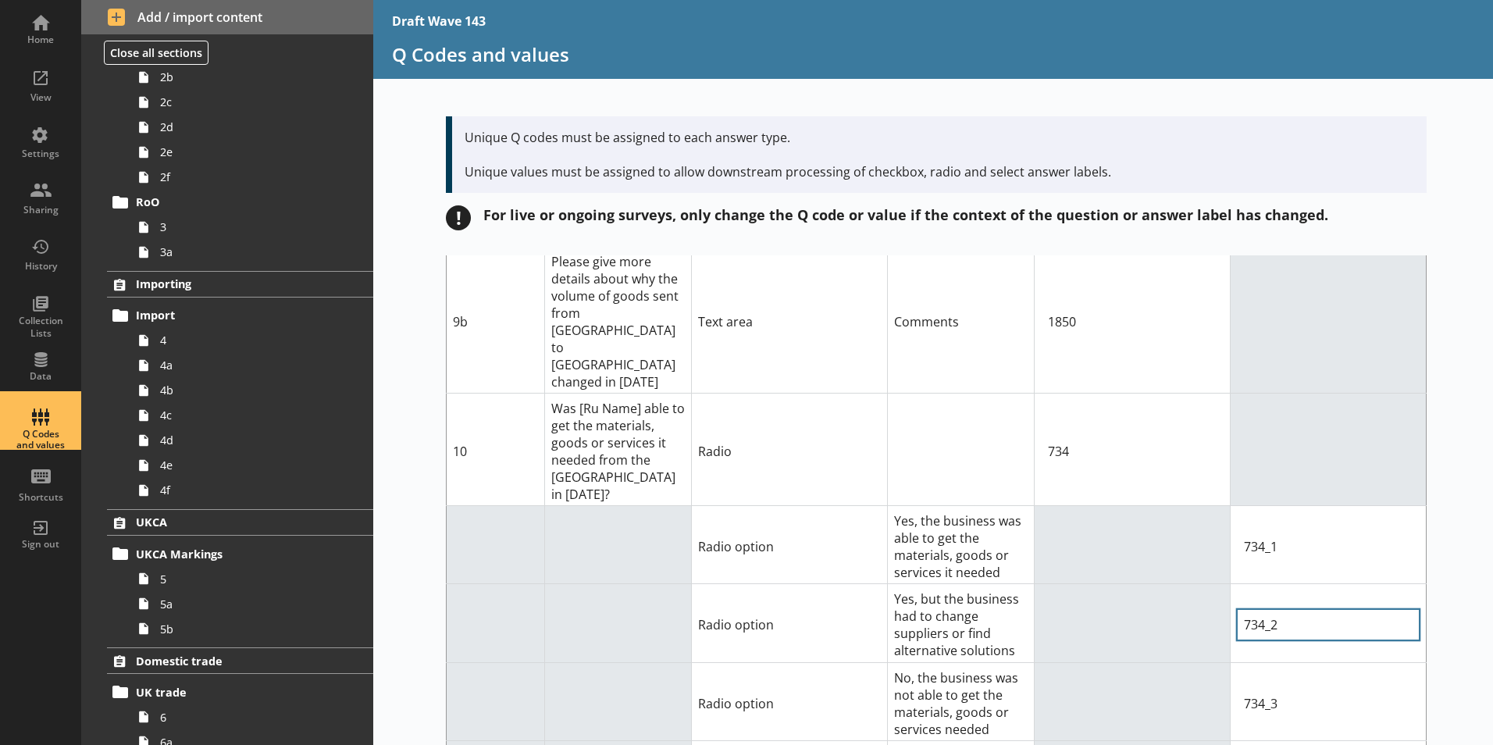
scroll to position [11169, 0]
